Goal: Find specific page/section: Find specific page/section

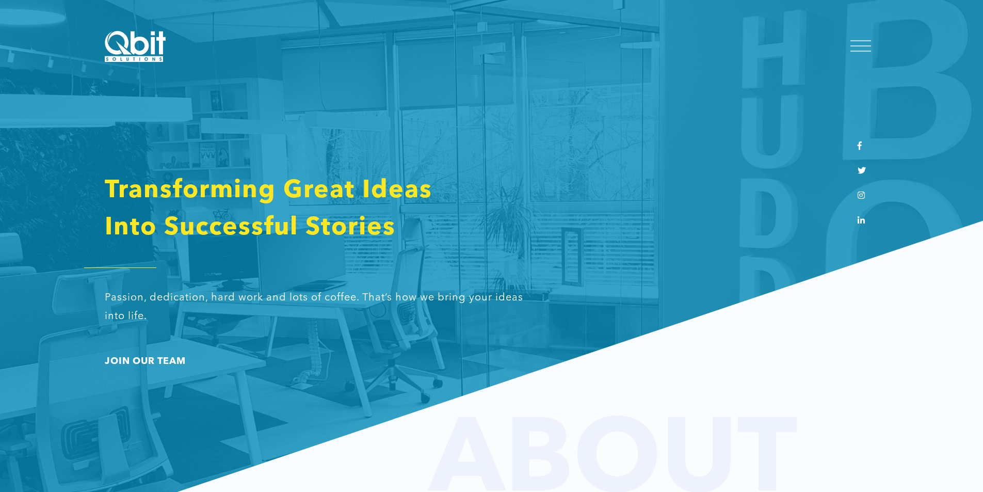
click at [859, 48] on div at bounding box center [860, 46] width 21 height 10
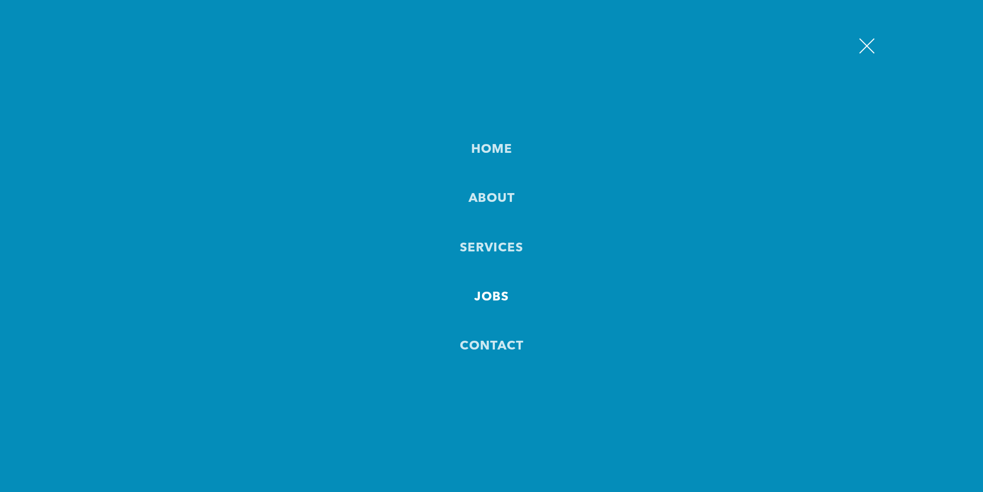
click at [494, 302] on link "JOBS" at bounding box center [491, 297] width 35 height 25
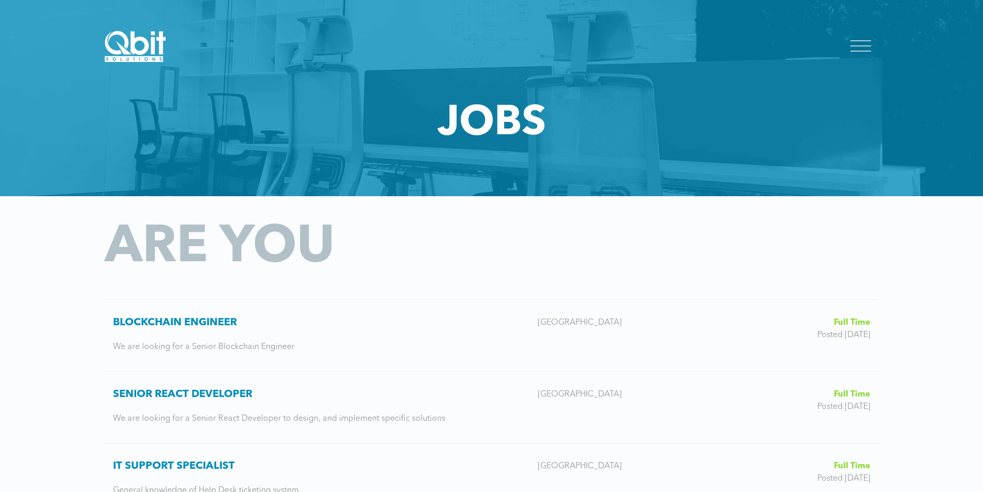
click at [858, 47] on div at bounding box center [860, 46] width 21 height 10
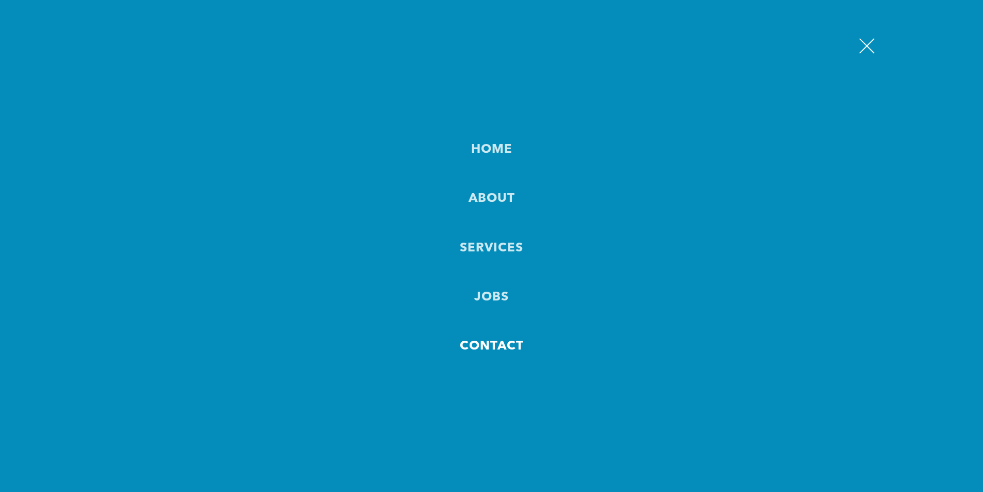
click at [501, 346] on link "Contact" at bounding box center [492, 346] width 64 height 25
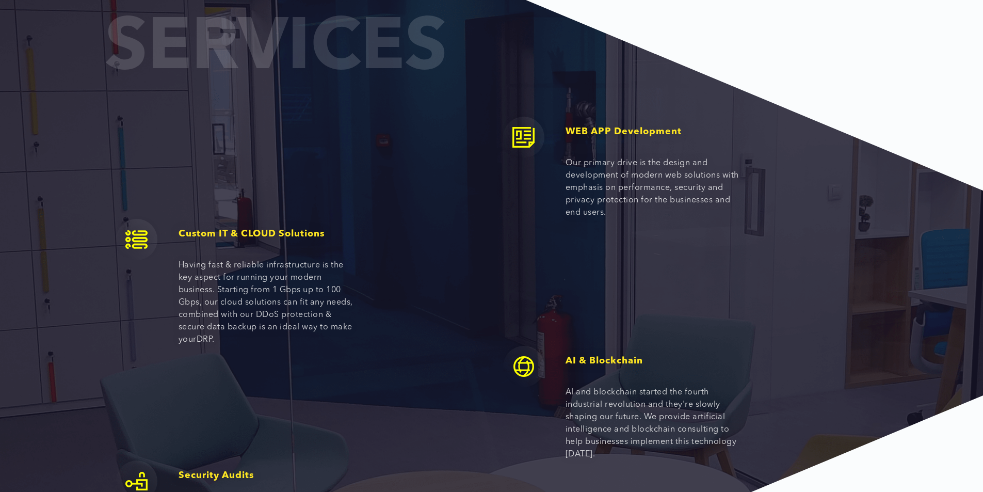
scroll to position [907, 0]
